Goal: Task Accomplishment & Management: Manage account settings

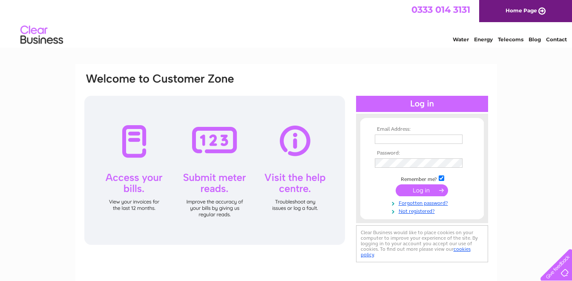
type input "karen.paul@btinternet.com"
drag, startPoint x: 416, startPoint y: 185, endPoint x: 419, endPoint y: 190, distance: 5.3
click at [419, 190] on input "submit" at bounding box center [422, 191] width 52 height 12
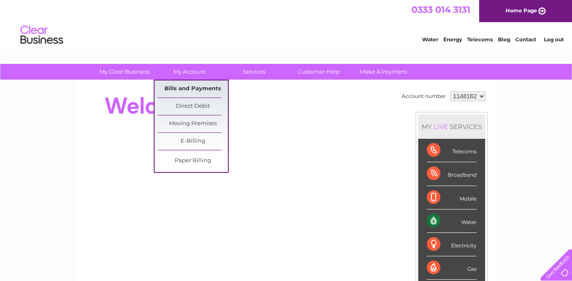
click at [194, 86] on link "Bills and Payments" at bounding box center [193, 89] width 70 height 17
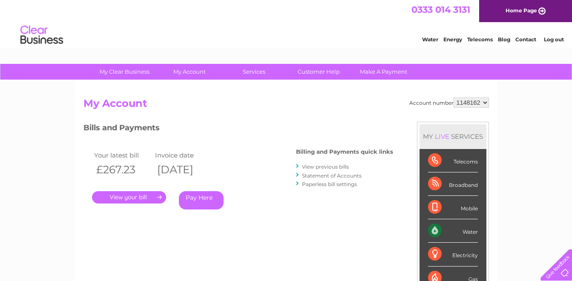
click at [145, 196] on link "." at bounding box center [129, 197] width 74 height 12
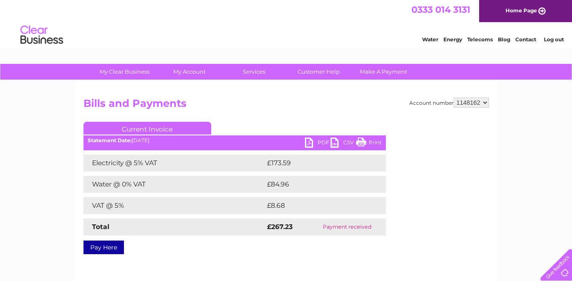
click at [311, 145] on link "PDF" at bounding box center [318, 144] width 26 height 12
click at [310, 144] on link "PDF" at bounding box center [318, 144] width 26 height 12
click at [557, 34] on div "Water Energy Telecoms Blog Contact Log out" at bounding box center [488, 35] width 167 height 17
click at [555, 39] on link "Log out" at bounding box center [554, 39] width 20 height 6
